Goal: Transaction & Acquisition: Download file/media

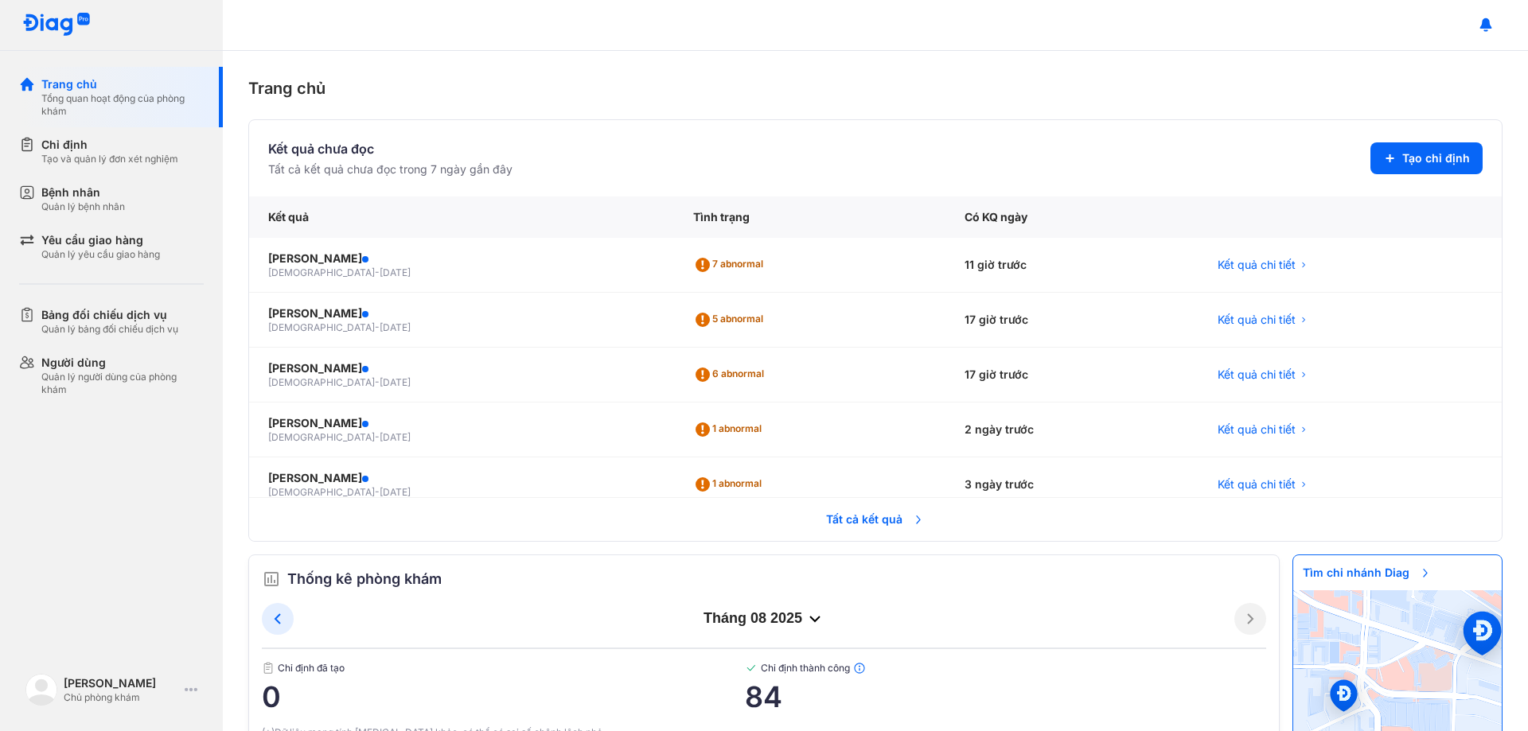
click at [884, 515] on span "Tất cả kết quả" at bounding box center [876, 519] width 118 height 35
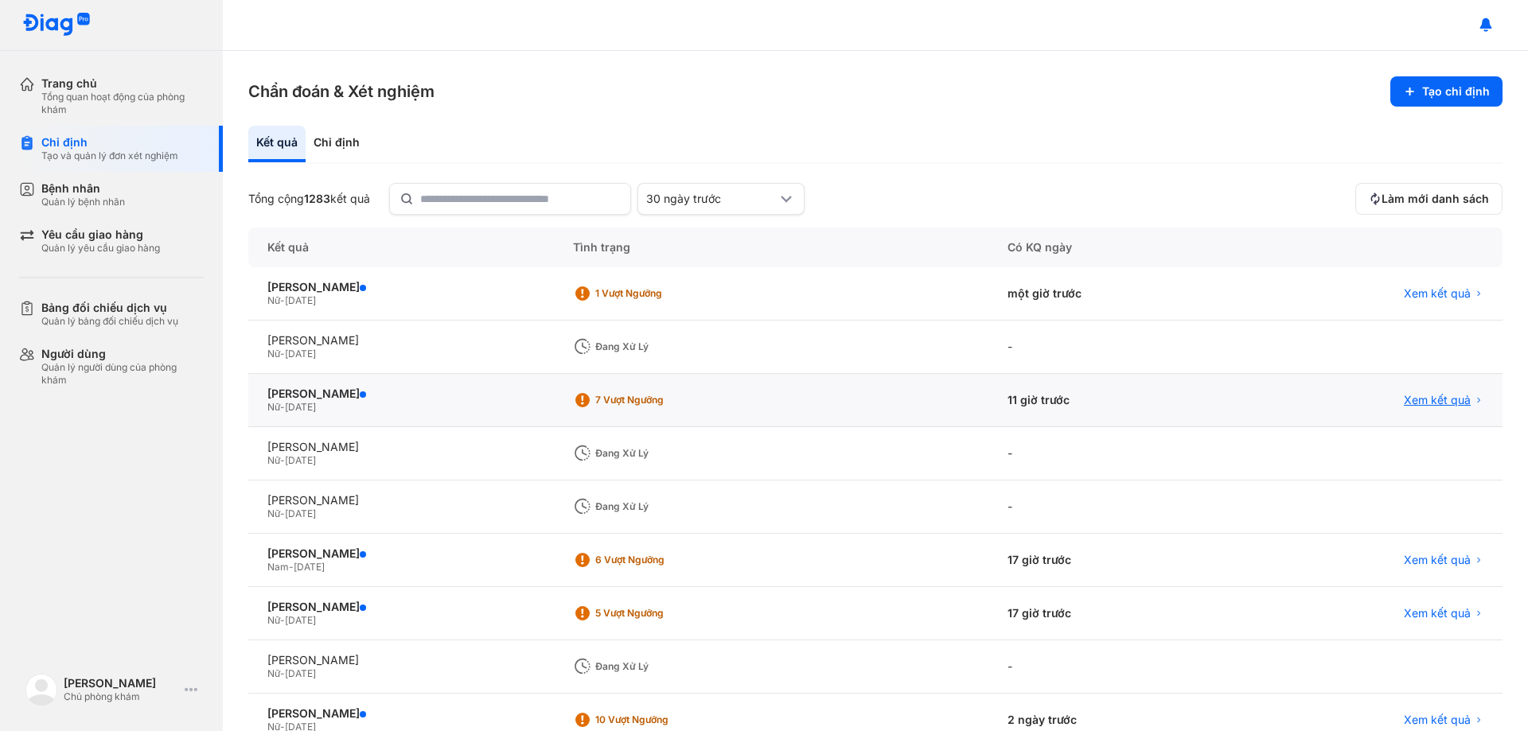
click at [1406, 400] on span "Xem kết quả" at bounding box center [1437, 400] width 67 height 14
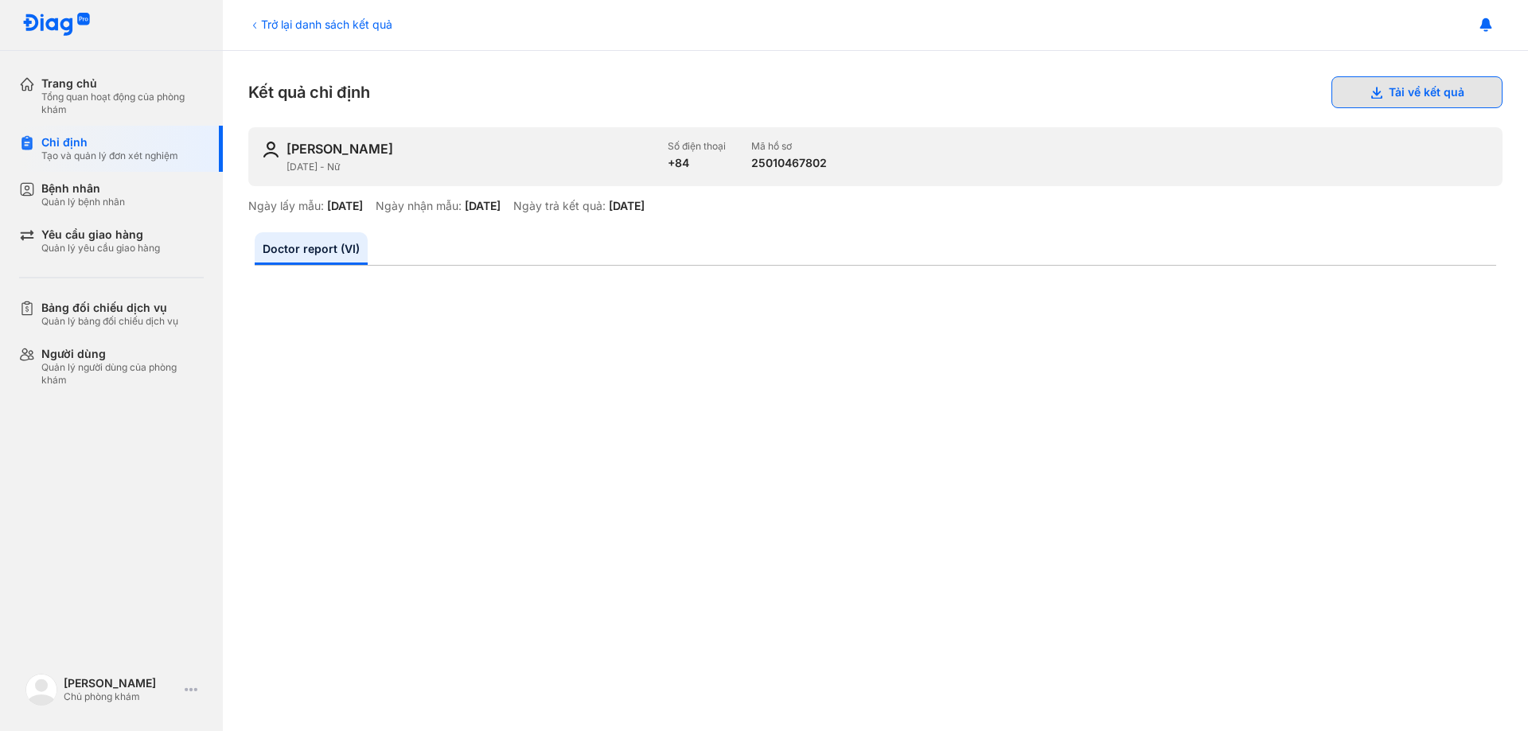
click at [1391, 76] on button "Tải về kết quả" at bounding box center [1417, 92] width 171 height 32
click at [1391, 90] on button "Tải về kết quả" at bounding box center [1417, 92] width 171 height 32
